Goal: Information Seeking & Learning: Check status

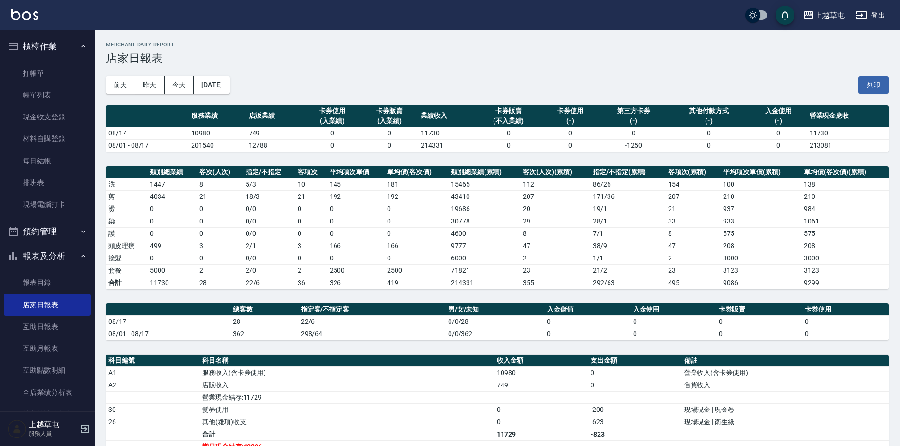
scroll to position [155, 0]
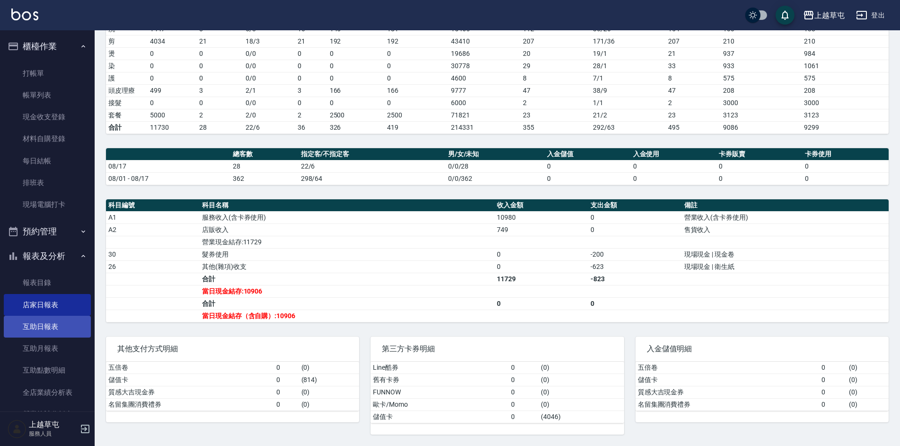
click at [69, 320] on link "互助日報表" at bounding box center [47, 327] width 87 height 22
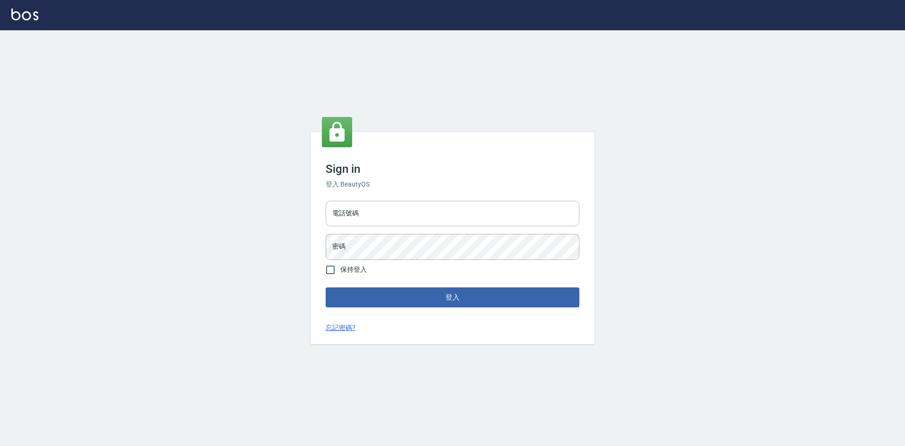
click at [357, 200] on div "電話號碼 電話號碼 密碼 密碼" at bounding box center [452, 230] width 261 height 66
click at [361, 208] on input "電話號碼" at bounding box center [453, 214] width 254 height 26
type input "2380118"
click at [326, 287] on button "登入" at bounding box center [453, 297] width 254 height 20
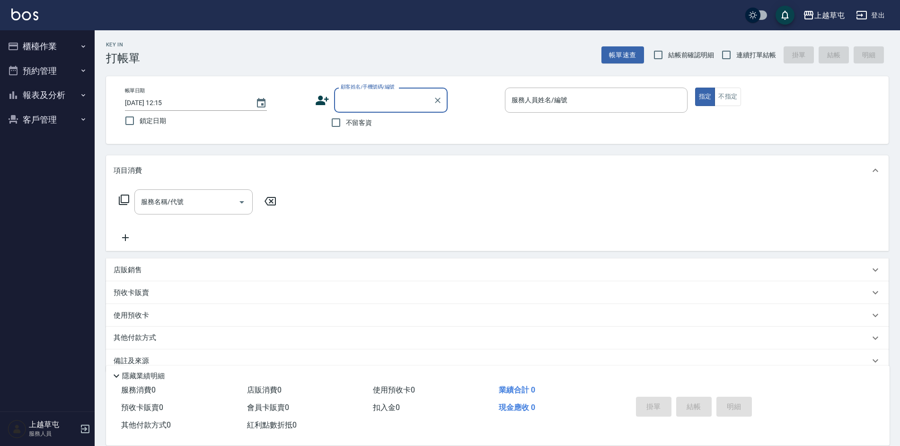
click at [49, 94] on button "報表及分析" at bounding box center [47, 95] width 87 height 25
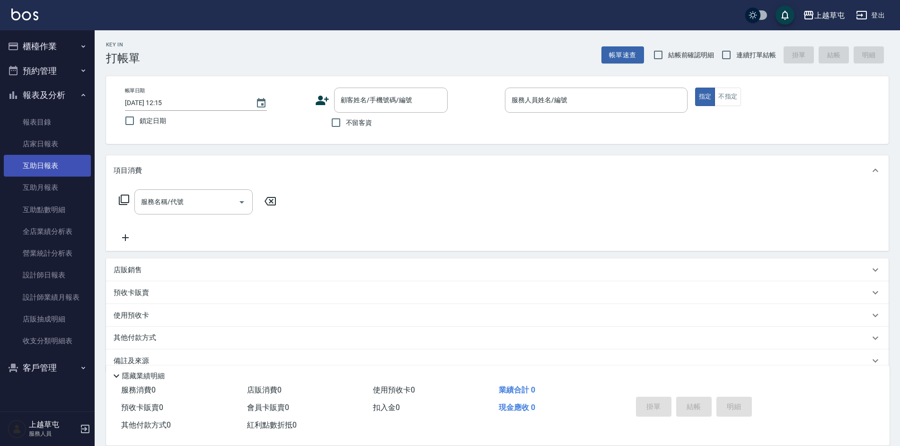
click at [70, 170] on link "互助日報表" at bounding box center [47, 166] width 87 height 22
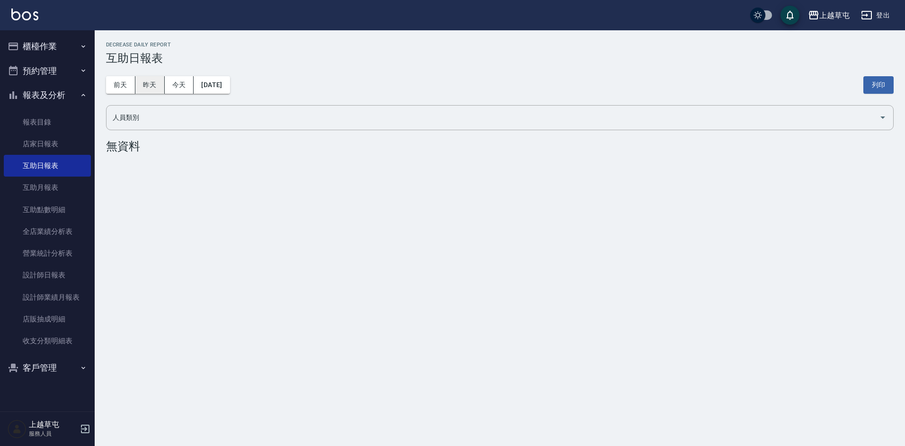
drag, startPoint x: 129, startPoint y: 76, endPoint x: 140, endPoint y: 82, distance: 12.5
click at [130, 78] on div "前天 昨天 今天 2025/08/18 列印" at bounding box center [499, 85] width 787 height 40
click at [140, 82] on button "昨天" at bounding box center [149, 85] width 29 height 18
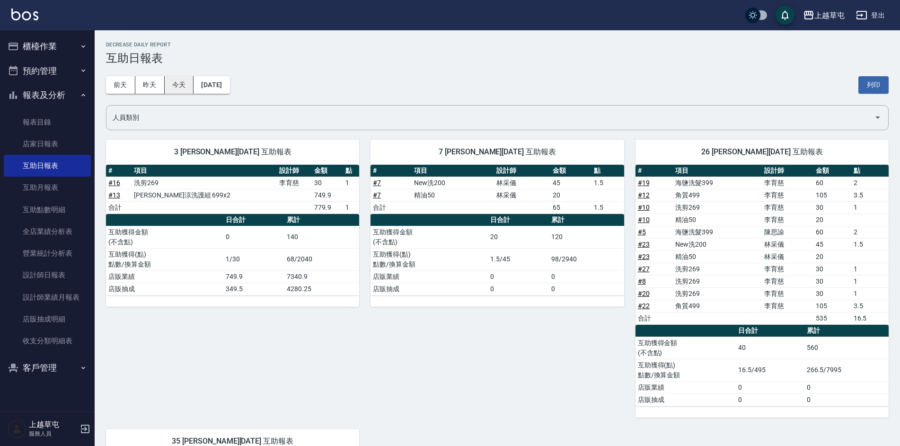
click at [180, 88] on button "今天" at bounding box center [179, 85] width 29 height 18
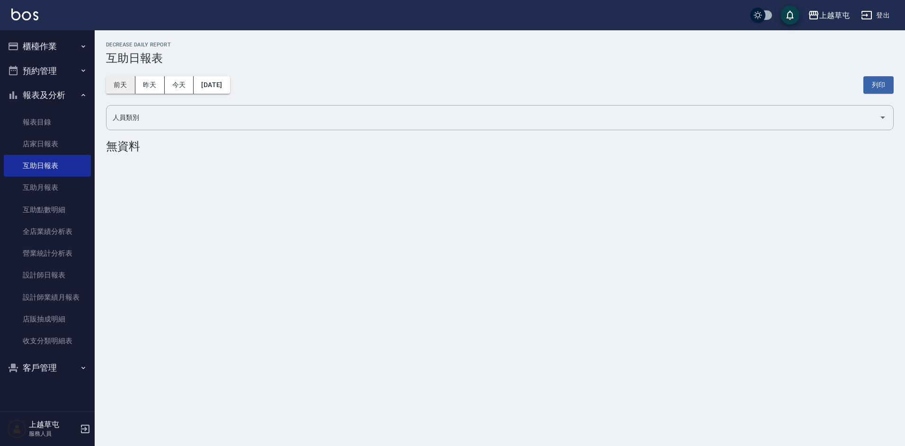
click at [116, 82] on button "前天" at bounding box center [120, 85] width 29 height 18
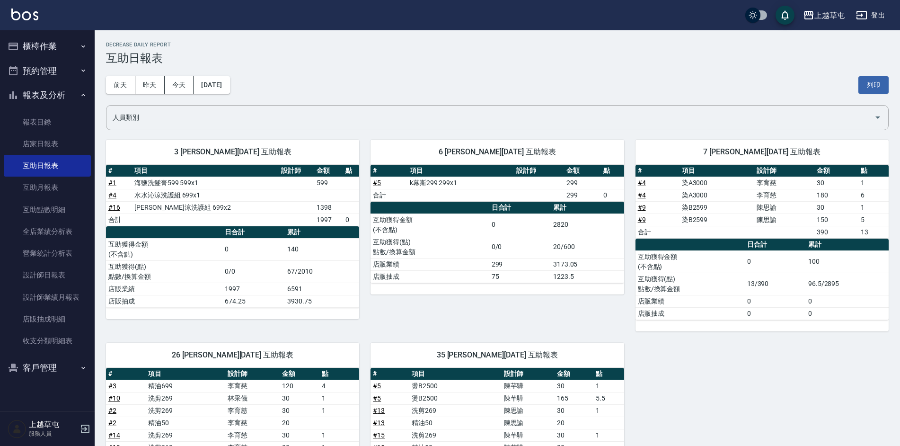
click at [84, 44] on icon "button" at bounding box center [84, 47] width 8 height 8
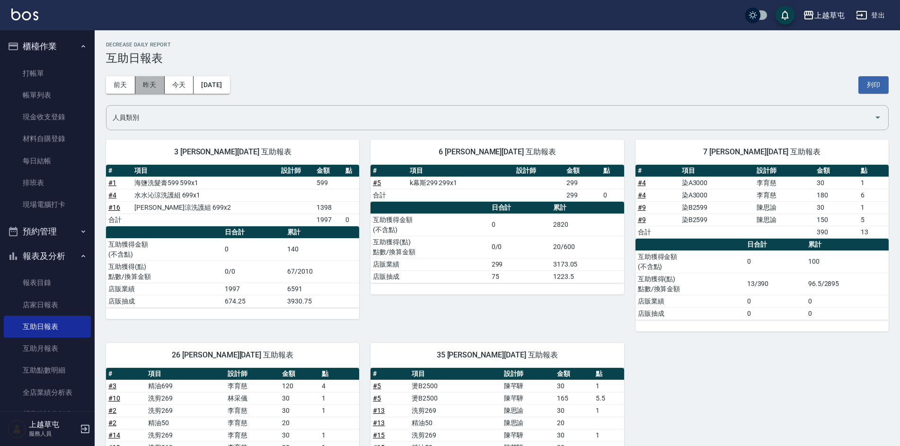
click at [141, 87] on button "昨天" at bounding box center [149, 85] width 29 height 18
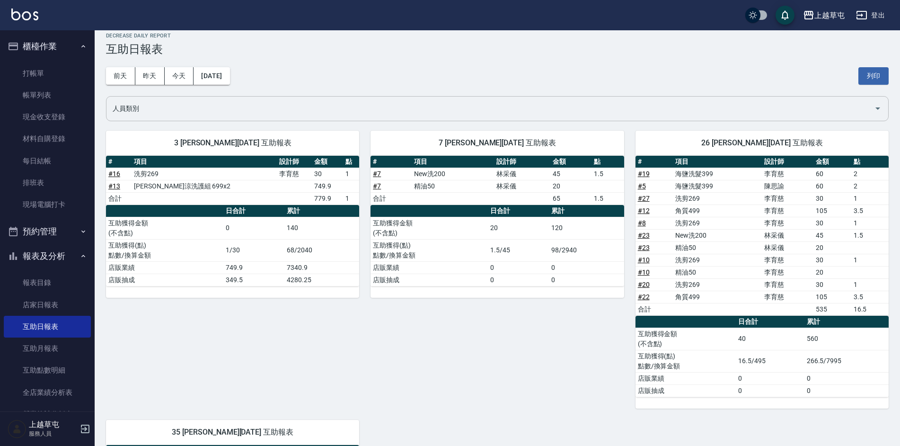
scroll to position [56, 0]
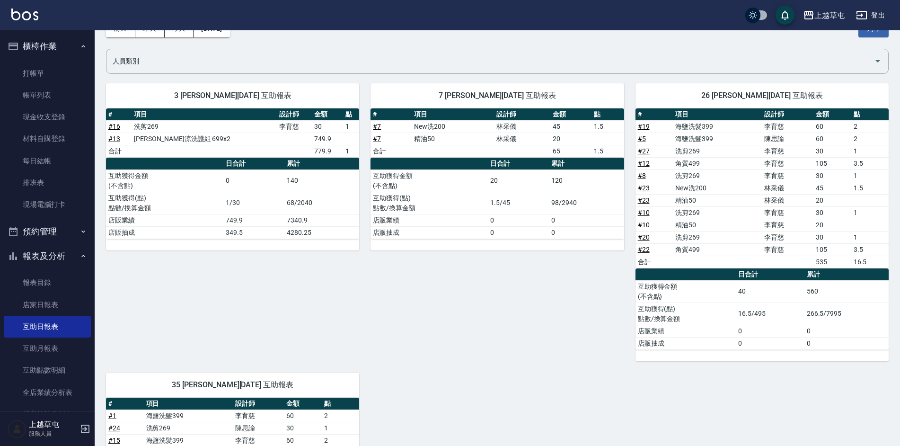
click at [37, 15] on img at bounding box center [24, 15] width 27 height 12
